Goal: Task Accomplishment & Management: Complete application form

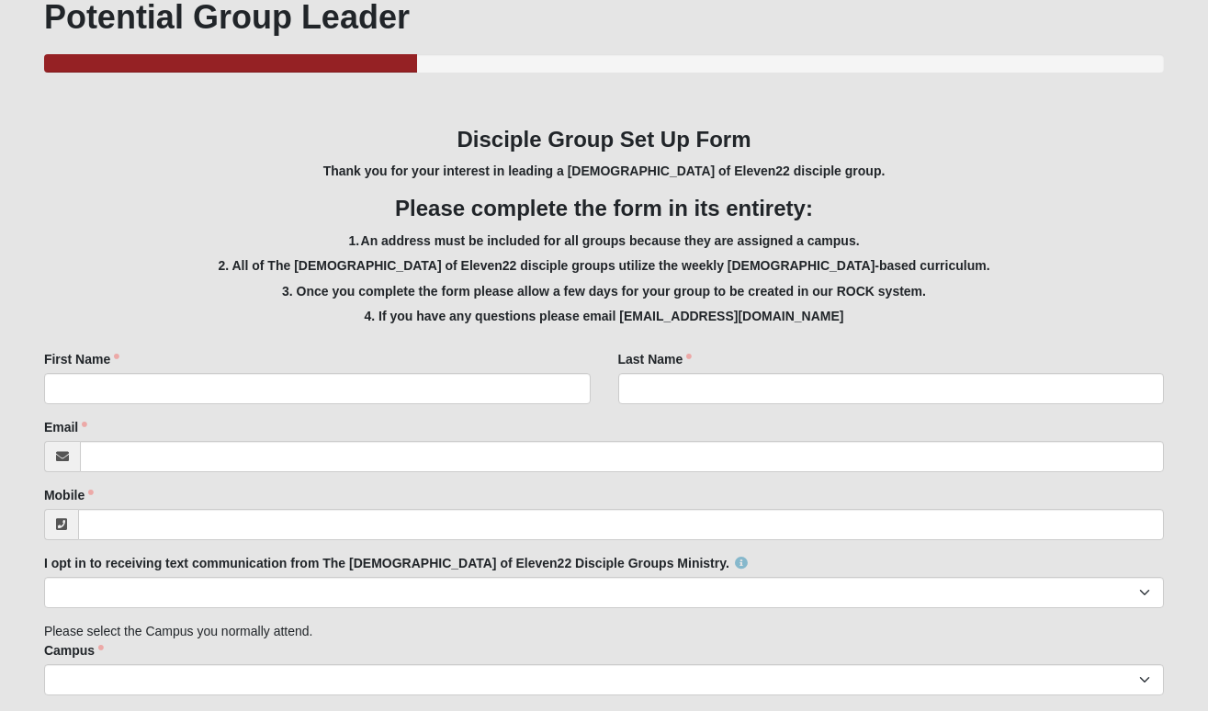
scroll to position [250, 0]
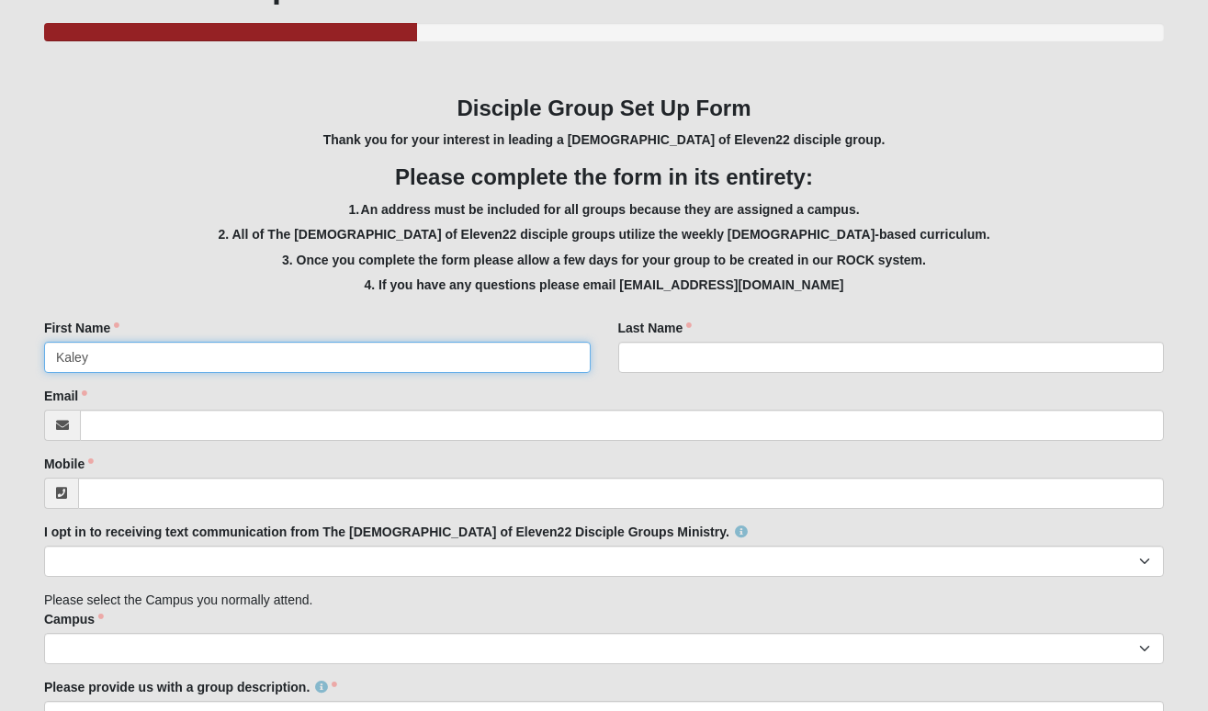
type input "Kaley"
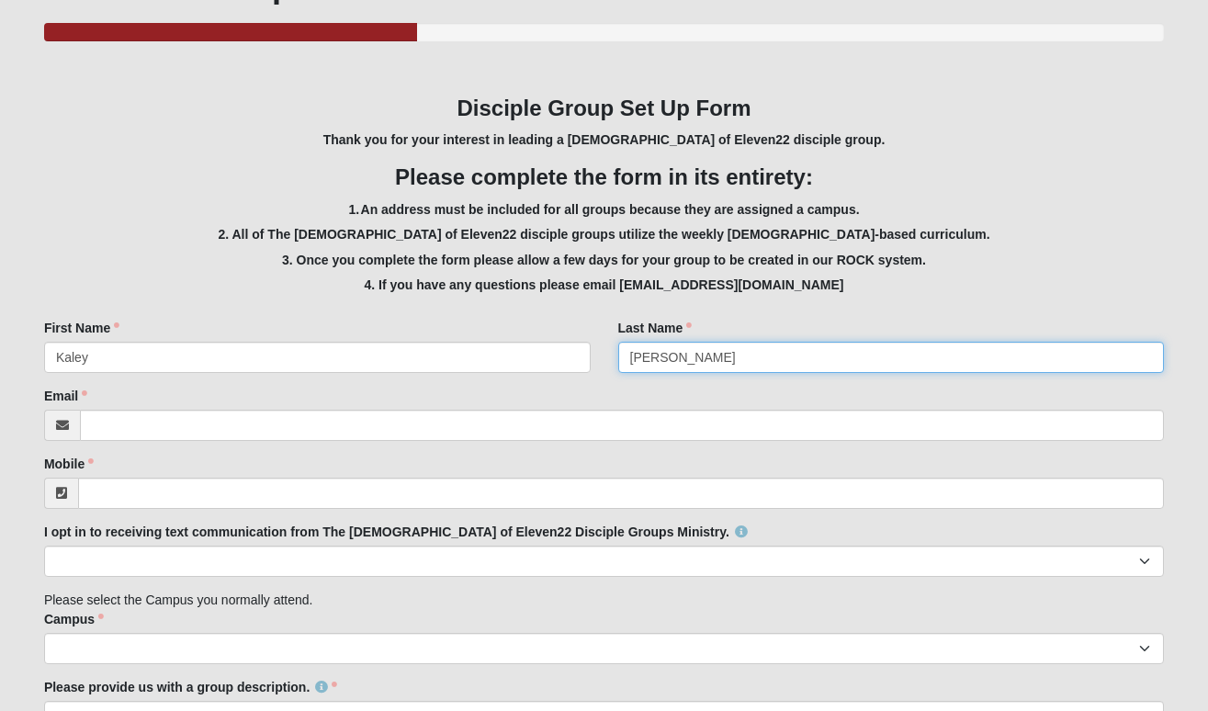
type input "[PERSON_NAME]"
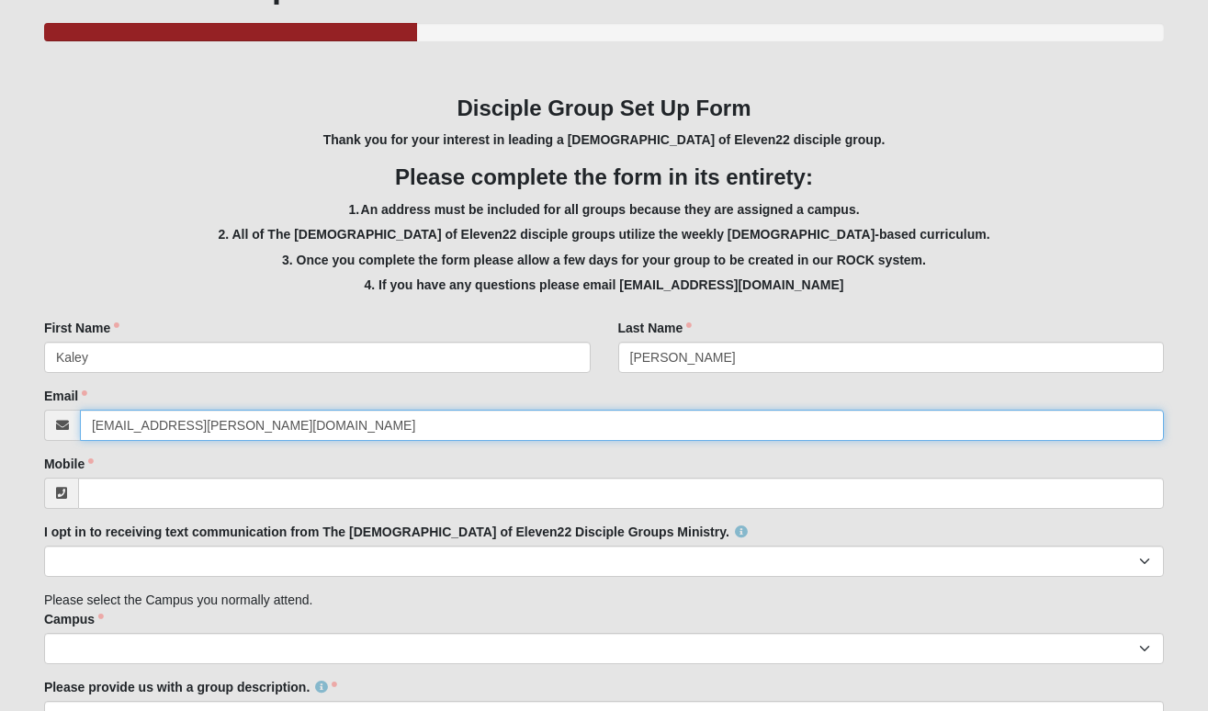
type input "[EMAIL_ADDRESS][PERSON_NAME][DOMAIN_NAME]"
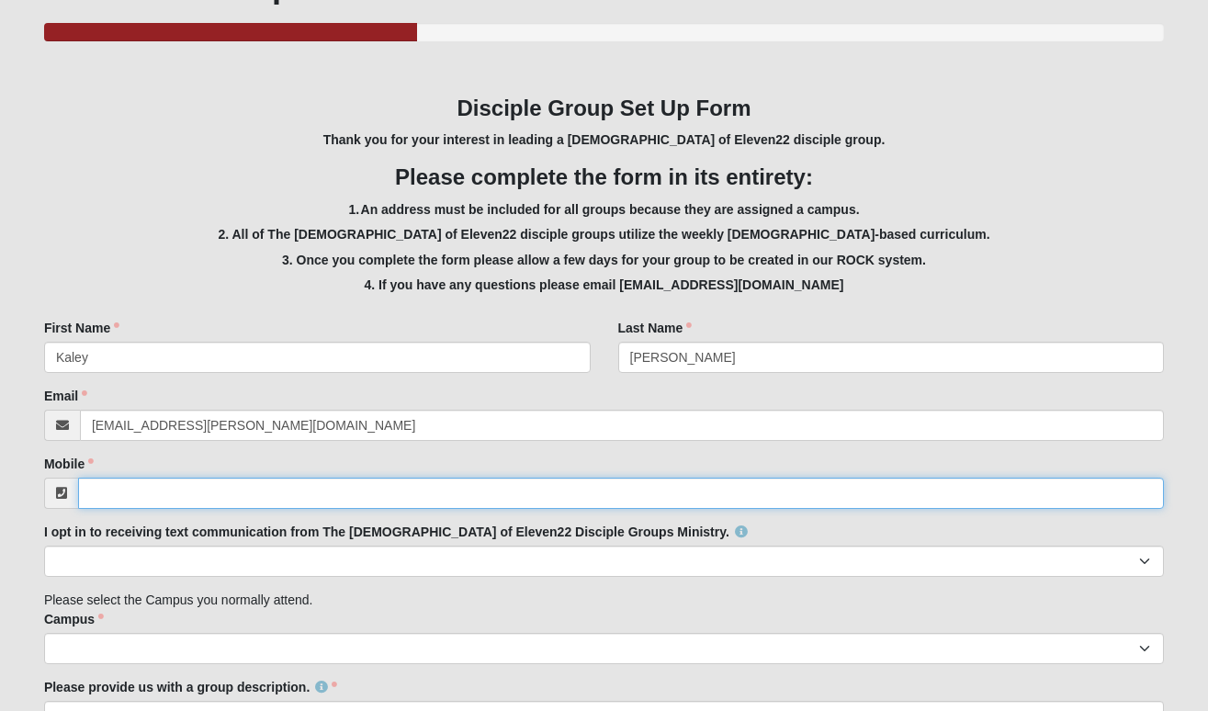
type input "9"
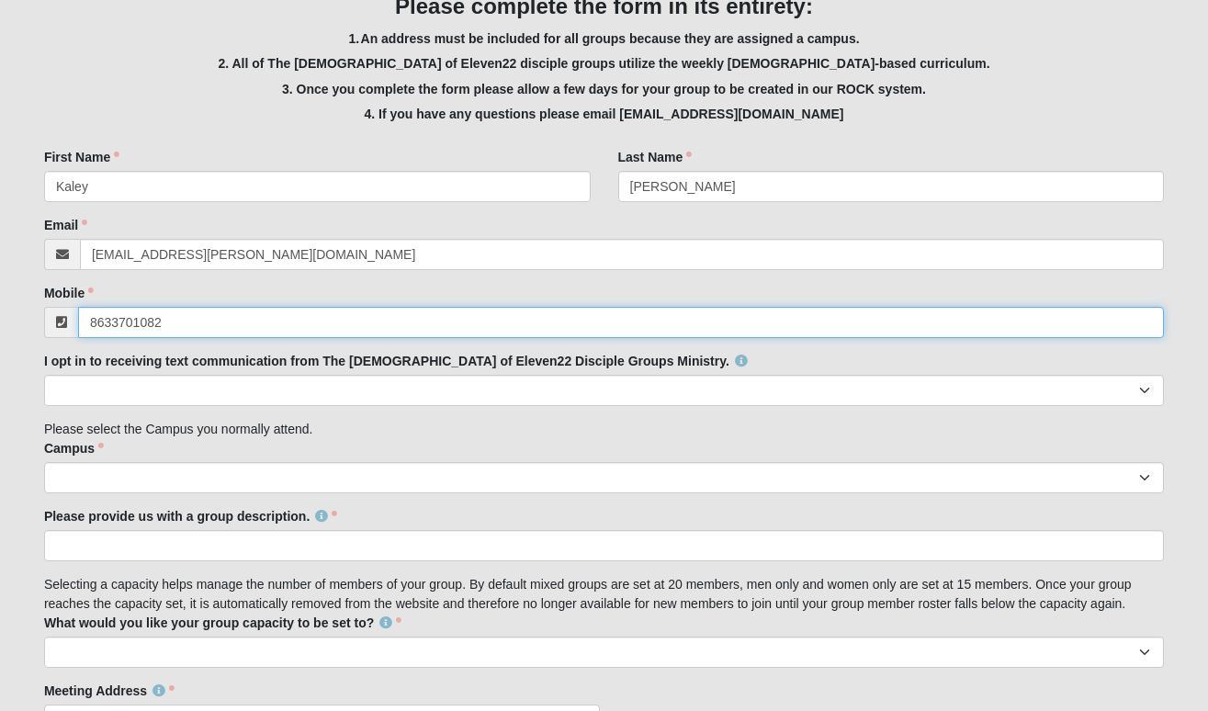
scroll to position [434, 0]
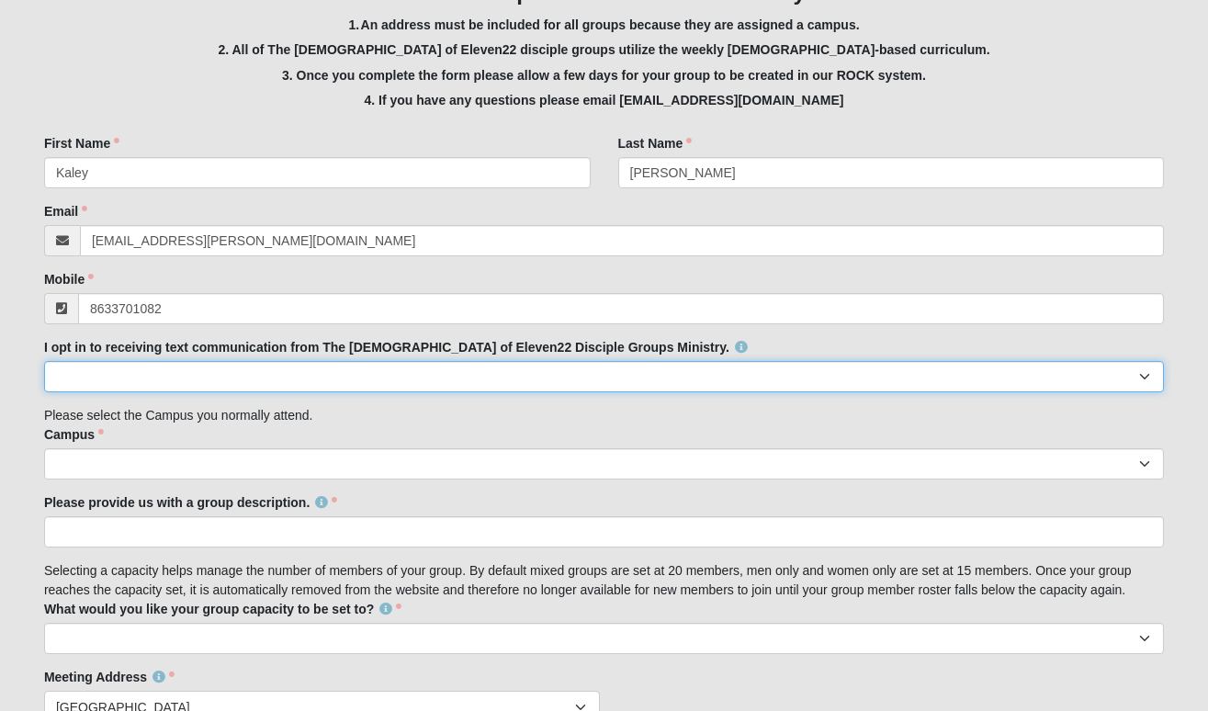
type input "[PHONE_NUMBER]"
select select "Yes"
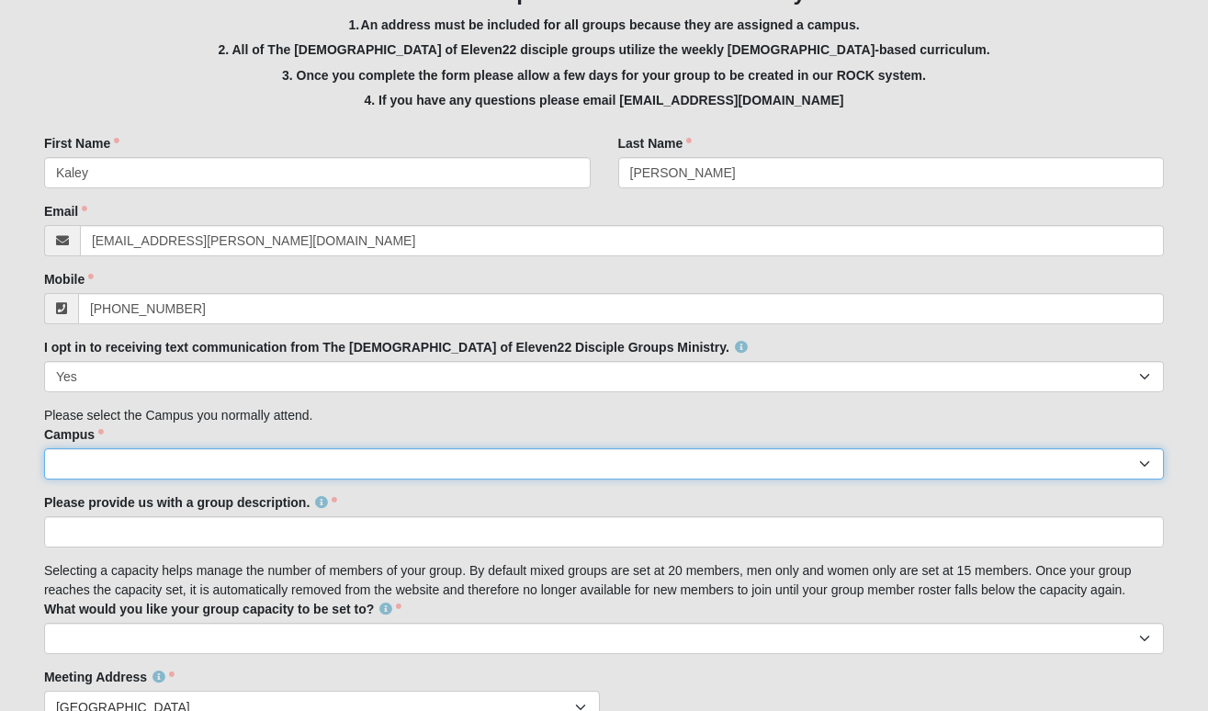
select select "3"
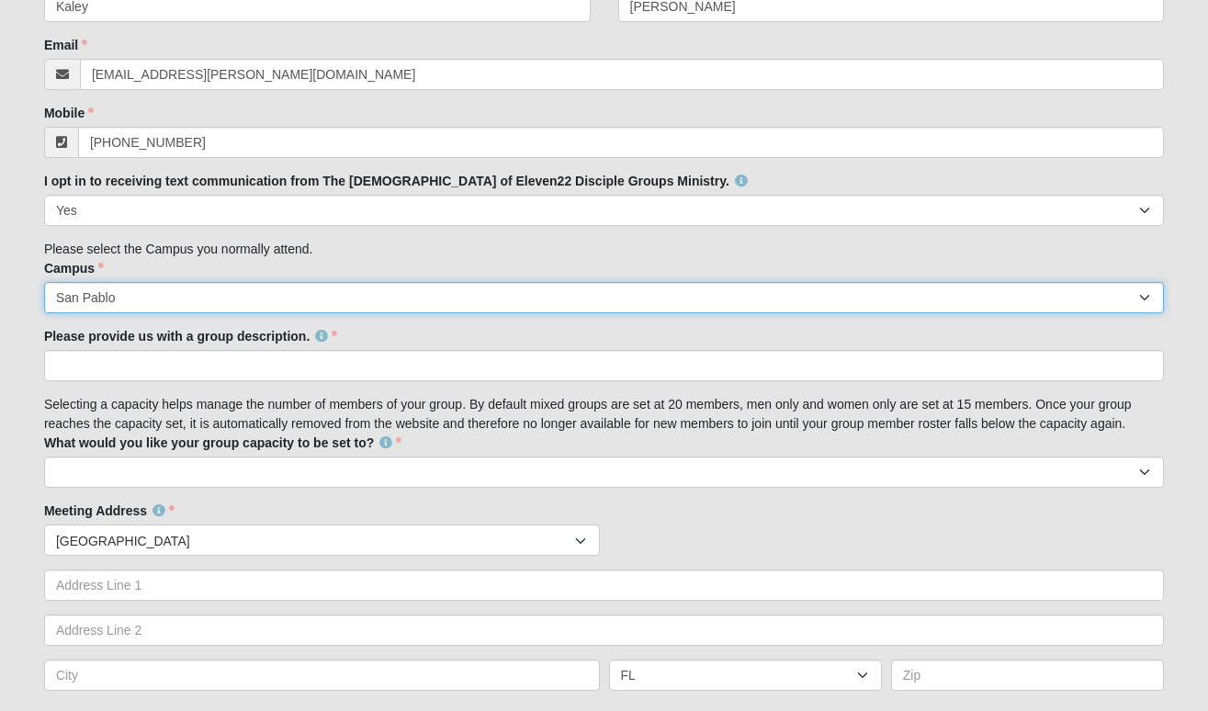
scroll to position [647, 0]
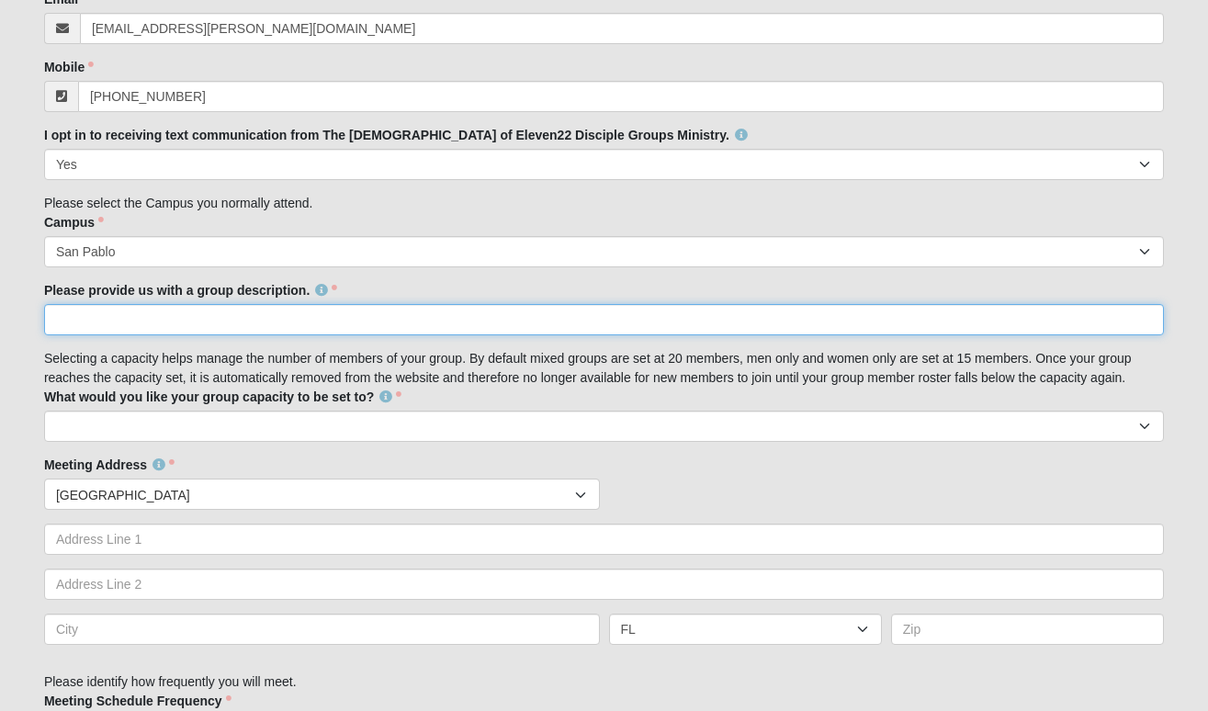
click at [516, 311] on input "Please provide us with a group description." at bounding box center [604, 319] width 1120 height 31
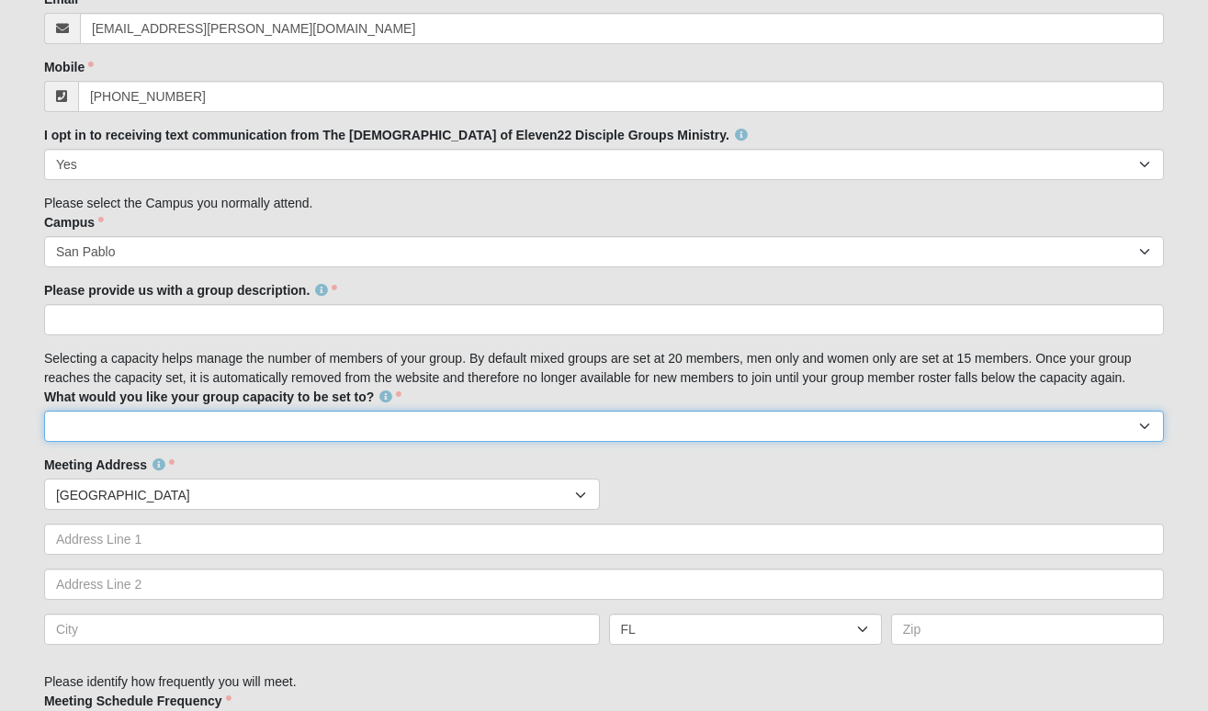
select select "15"
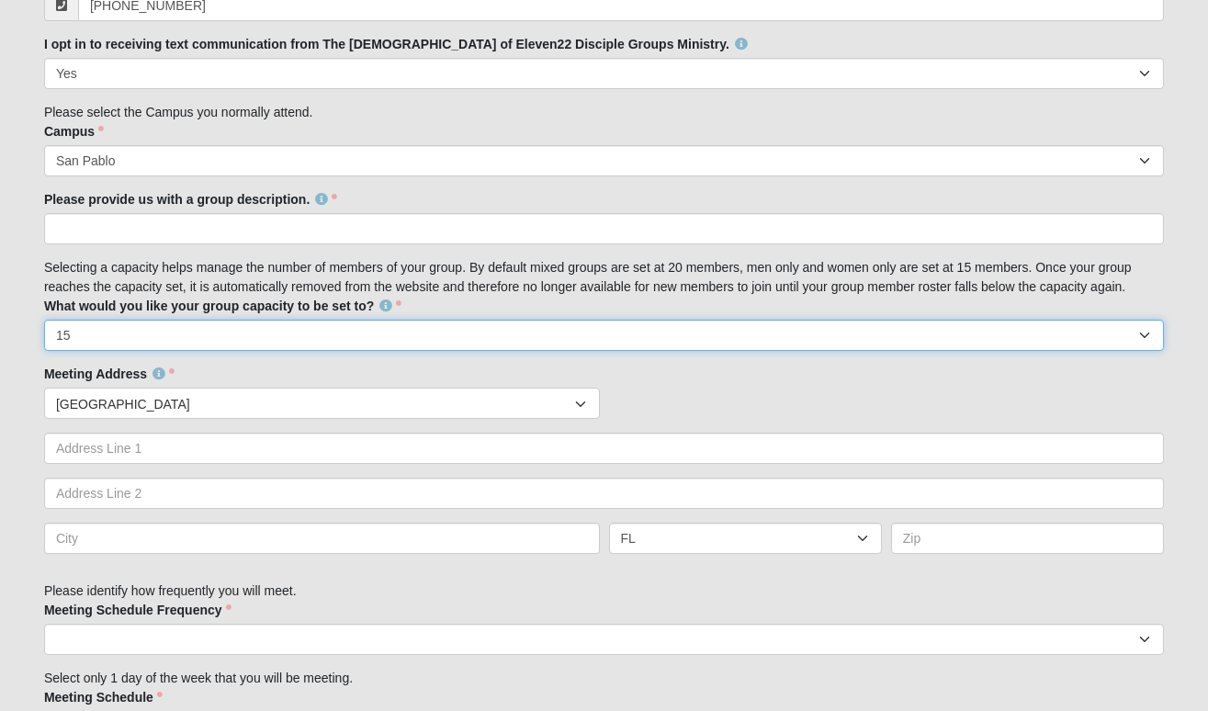
scroll to position [750, 0]
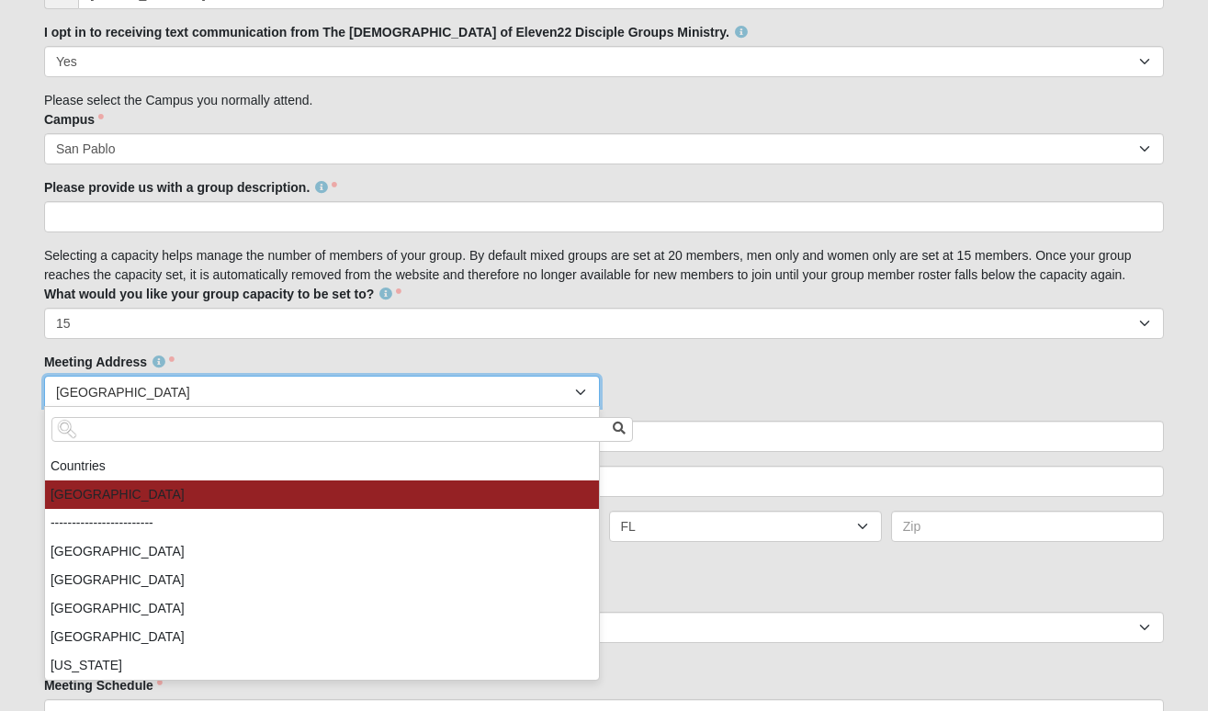
click at [584, 389] on div at bounding box center [582, 392] width 33 height 31
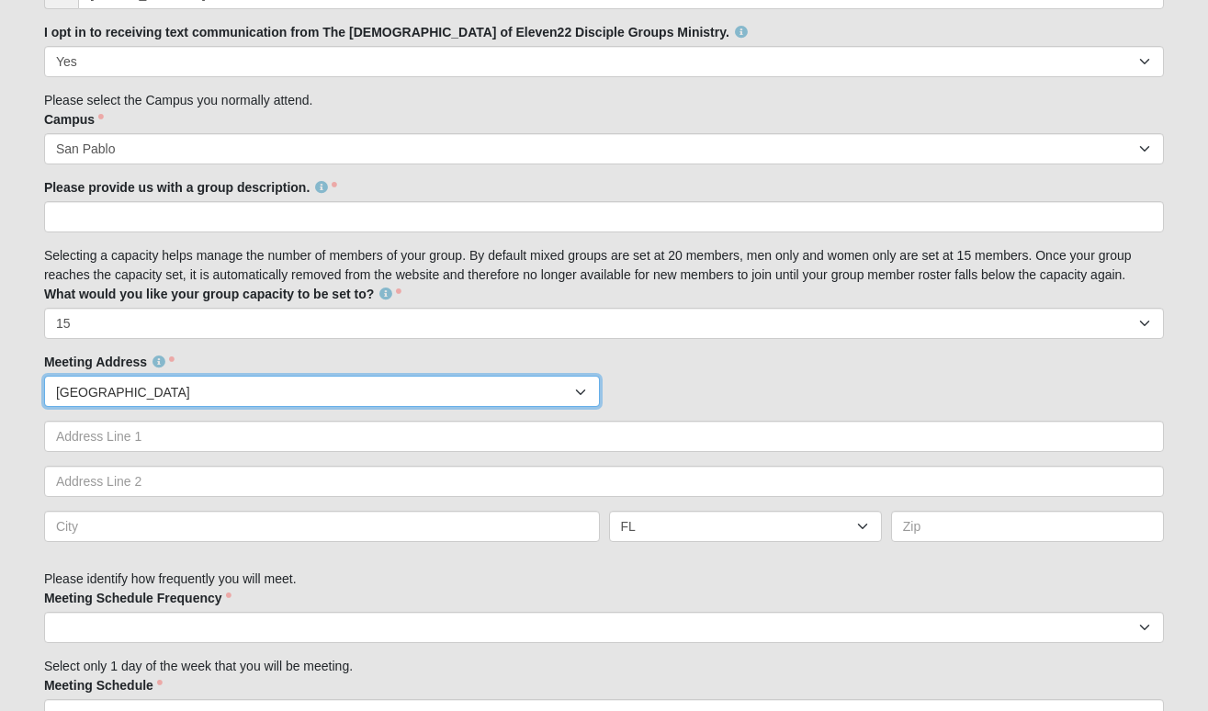
click at [584, 389] on div at bounding box center [582, 392] width 33 height 31
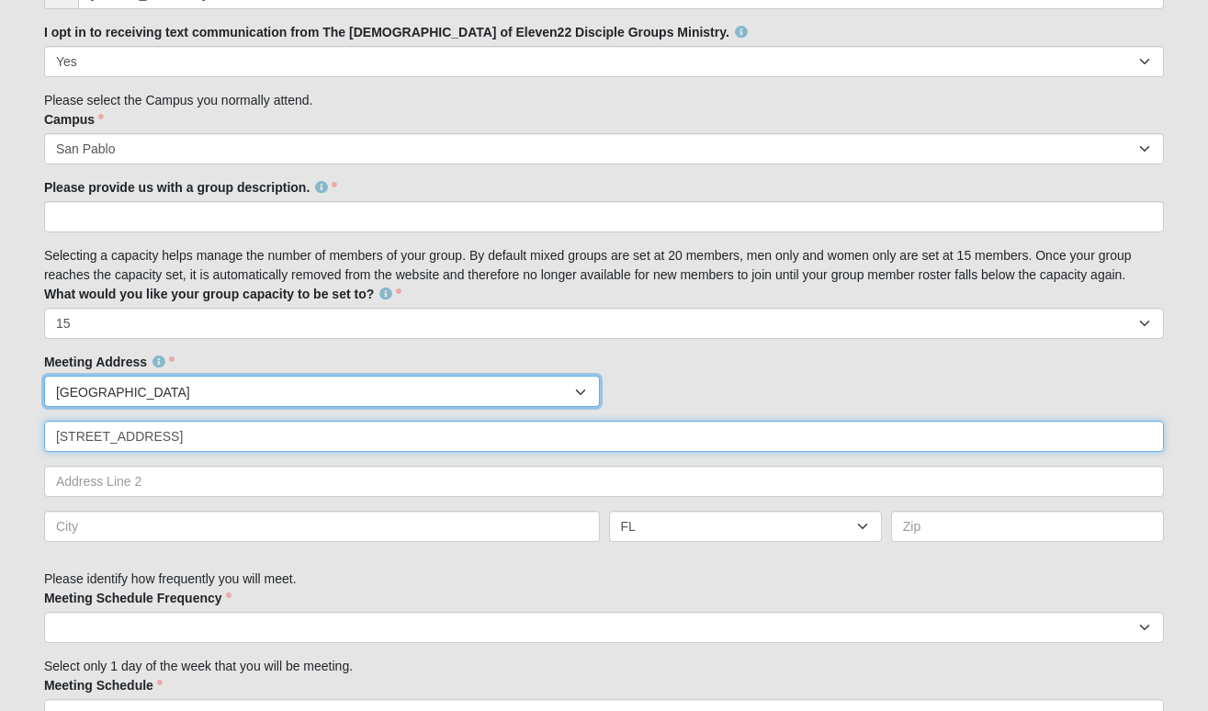
type input "[STREET_ADDRESS]"
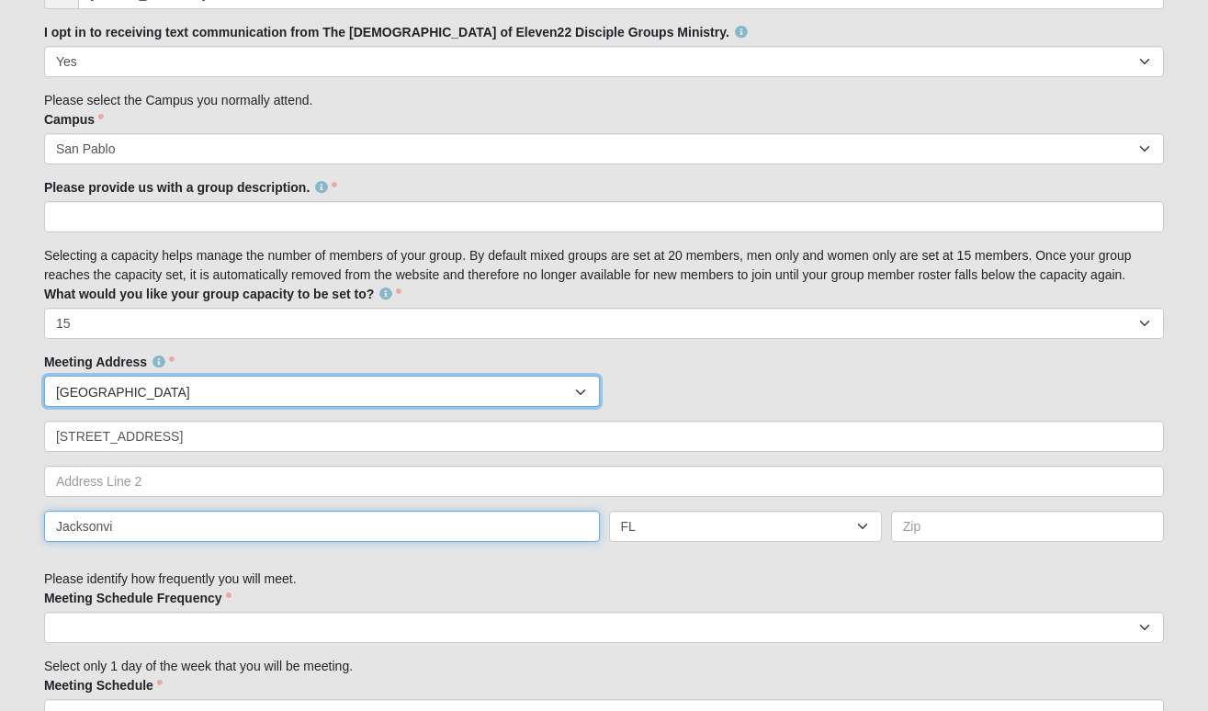
type input "Jacksonvil"
type input "[GEOGRAPHIC_DATA]"
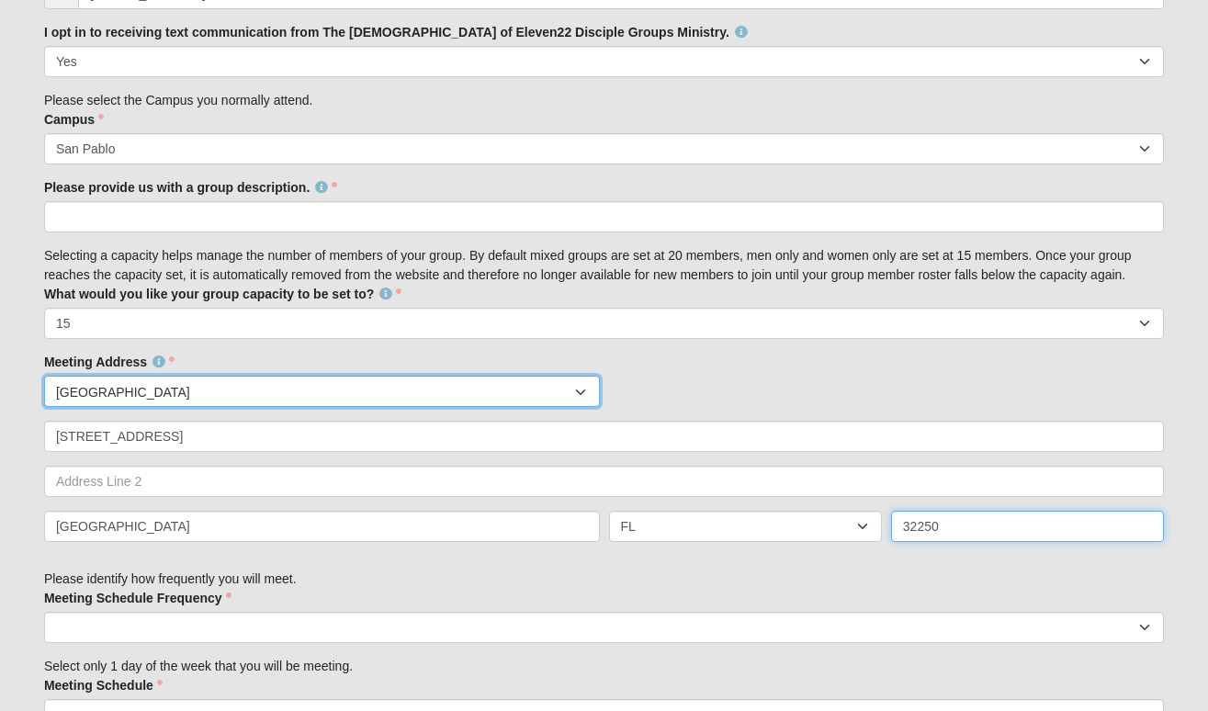
type input "32250"
click at [972, 353] on div "Meeting Address Countries [GEOGRAPHIC_DATA] ------------------------ [GEOGRAPHI…" at bounding box center [604, 454] width 1120 height 203
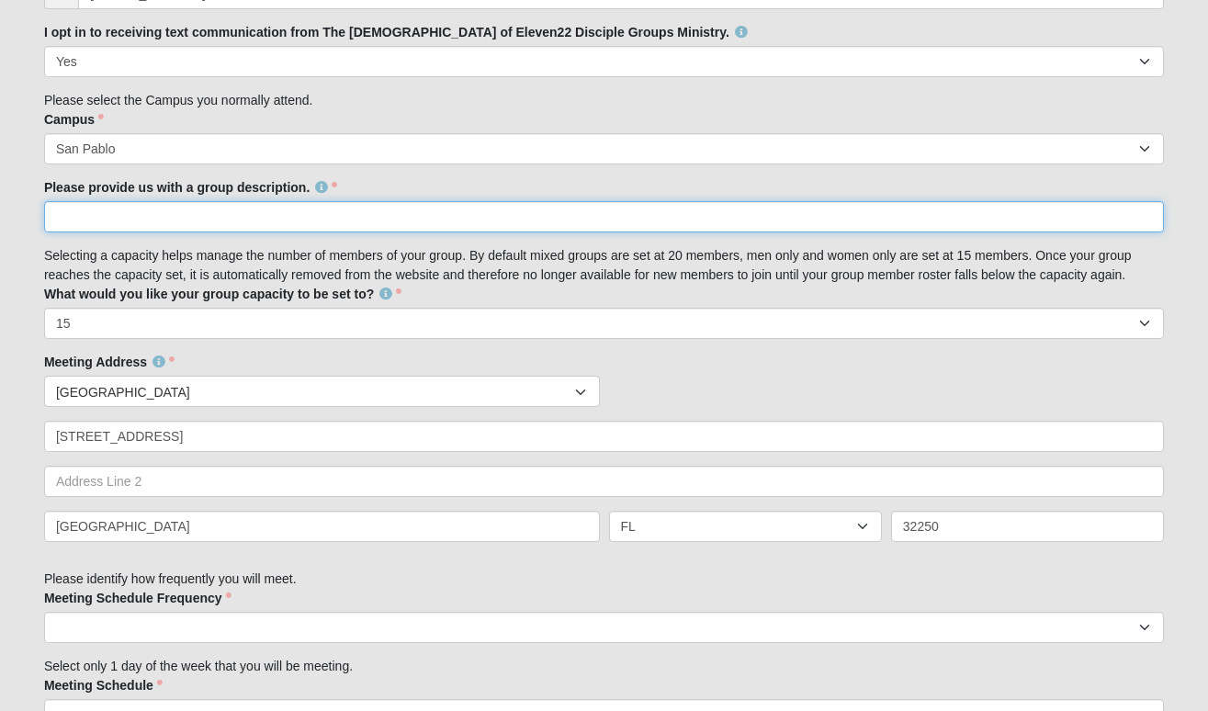
click at [572, 215] on input "Please provide us with a group description." at bounding box center [604, 216] width 1120 height 31
